Goal: Task Accomplishment & Management: Understand process/instructions

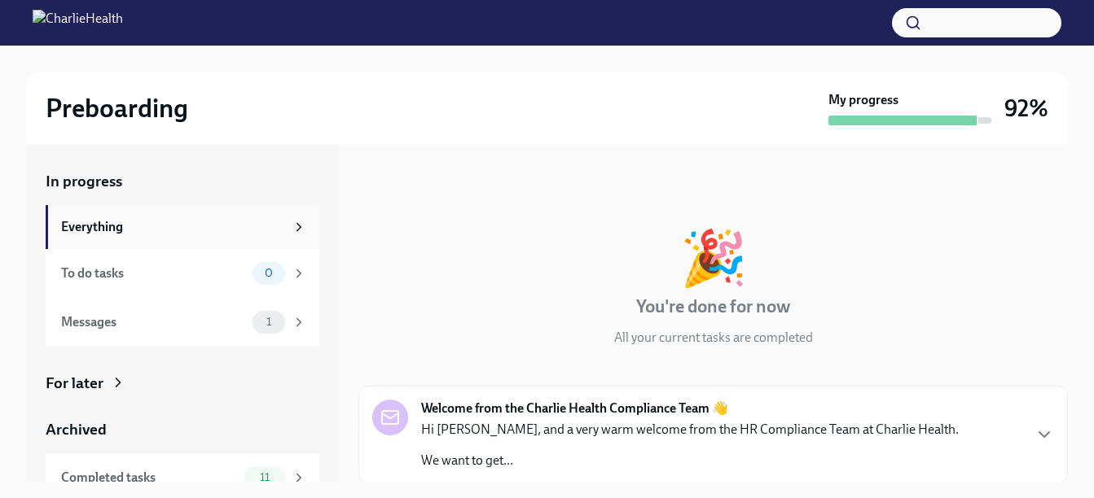
click at [174, 213] on div "Everything" at bounding box center [183, 227] width 274 height 44
click at [63, 220] on div "Everything" at bounding box center [173, 227] width 224 height 18
click at [83, 224] on div "Everything" at bounding box center [173, 227] width 224 height 18
click at [292, 225] on icon at bounding box center [299, 227] width 15 height 15
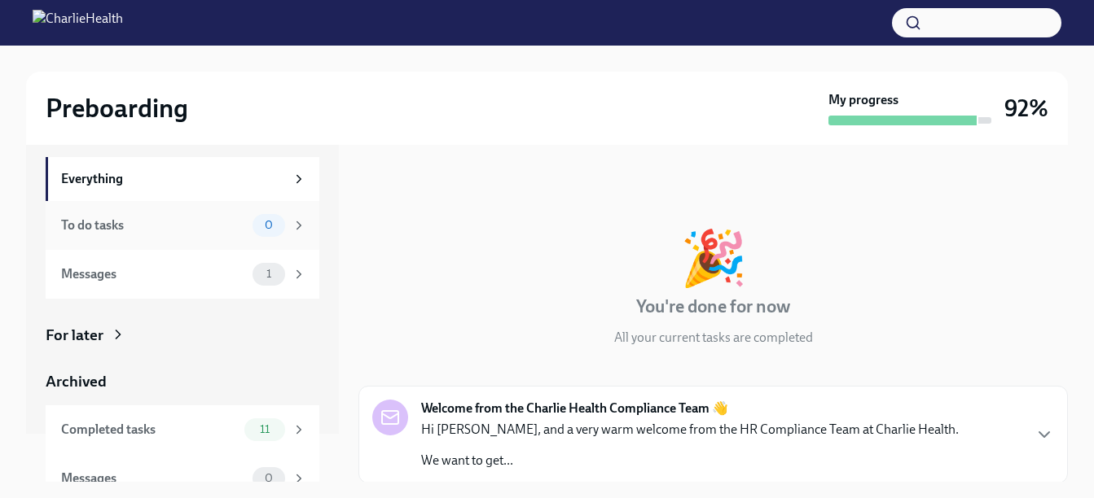
scroll to position [69, 0]
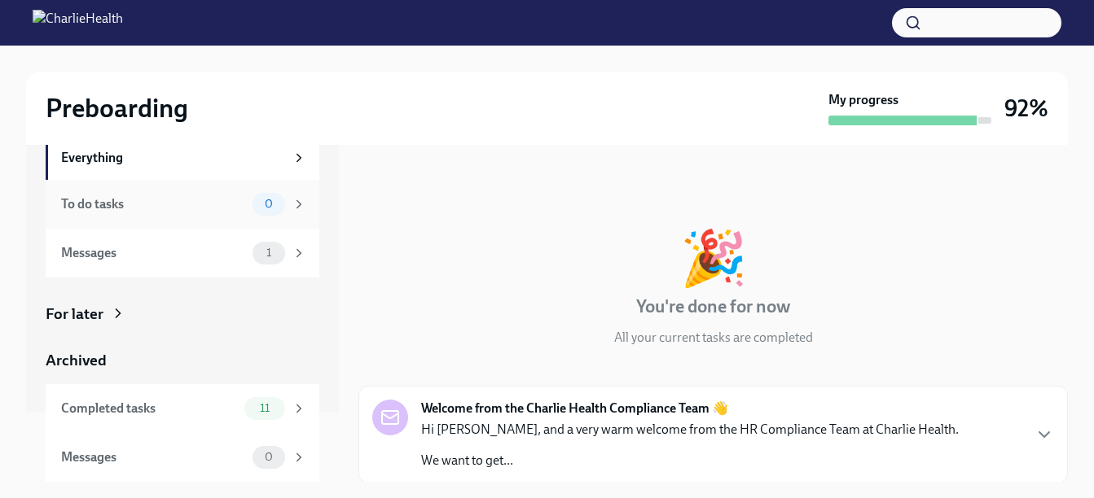
click at [138, 204] on div "To do tasks" at bounding box center [153, 204] width 185 height 18
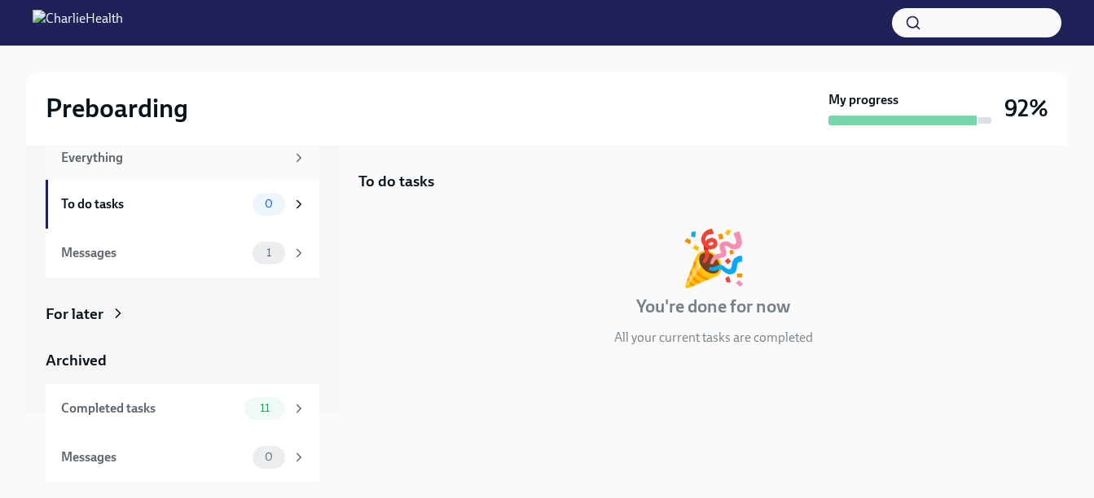
click at [112, 164] on div "Everything" at bounding box center [173, 158] width 224 height 18
